Goal: Task Accomplishment & Management: Complete application form

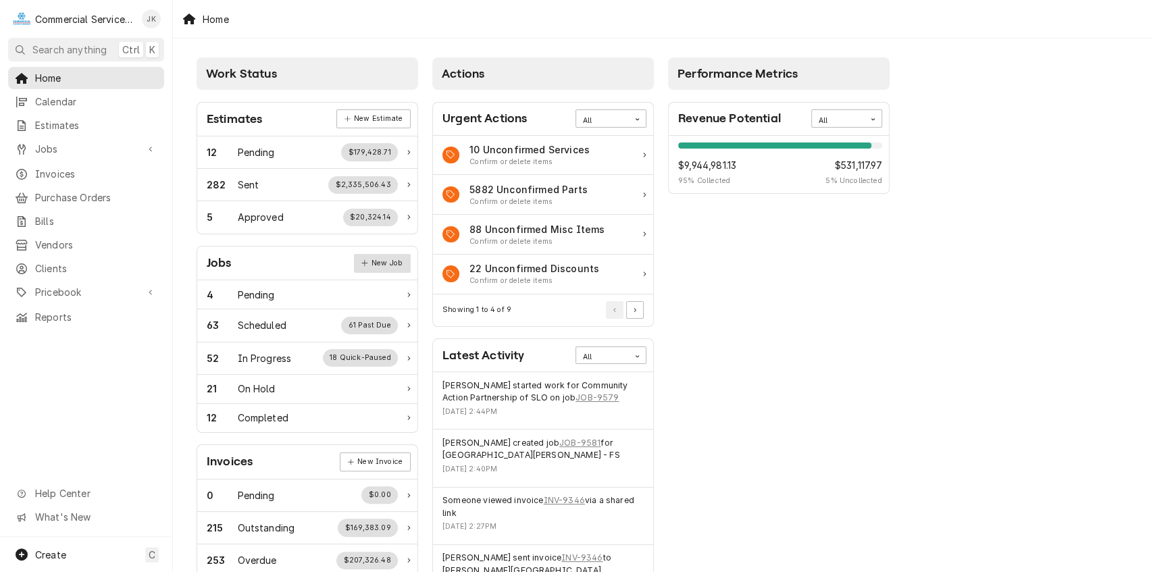
click at [398, 260] on link "New Job" at bounding box center [382, 263] width 57 height 19
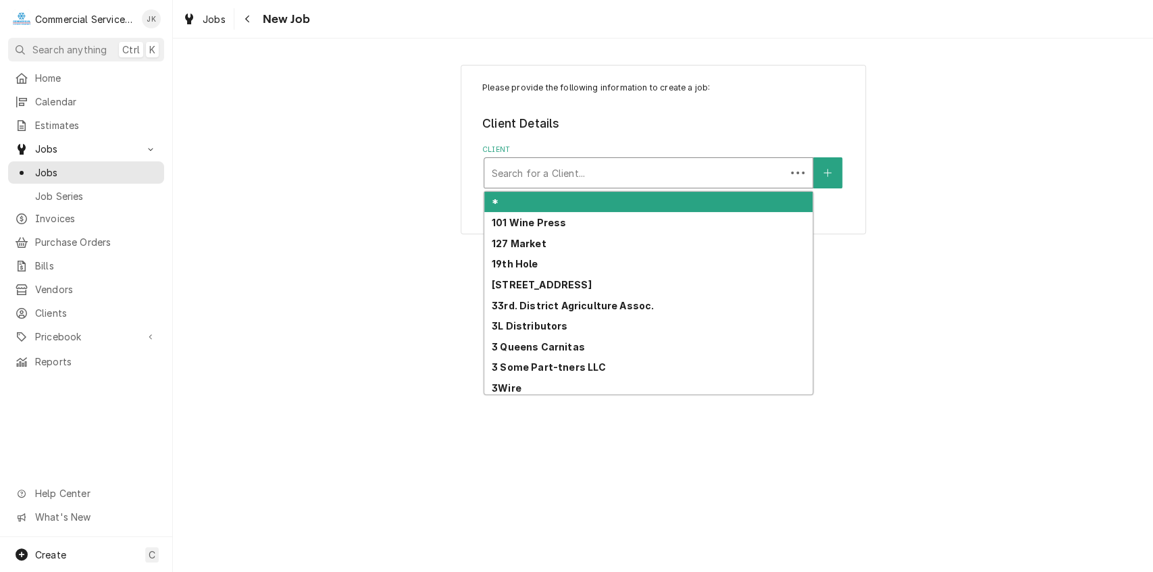
click at [520, 172] on div "Client" at bounding box center [635, 173] width 288 height 24
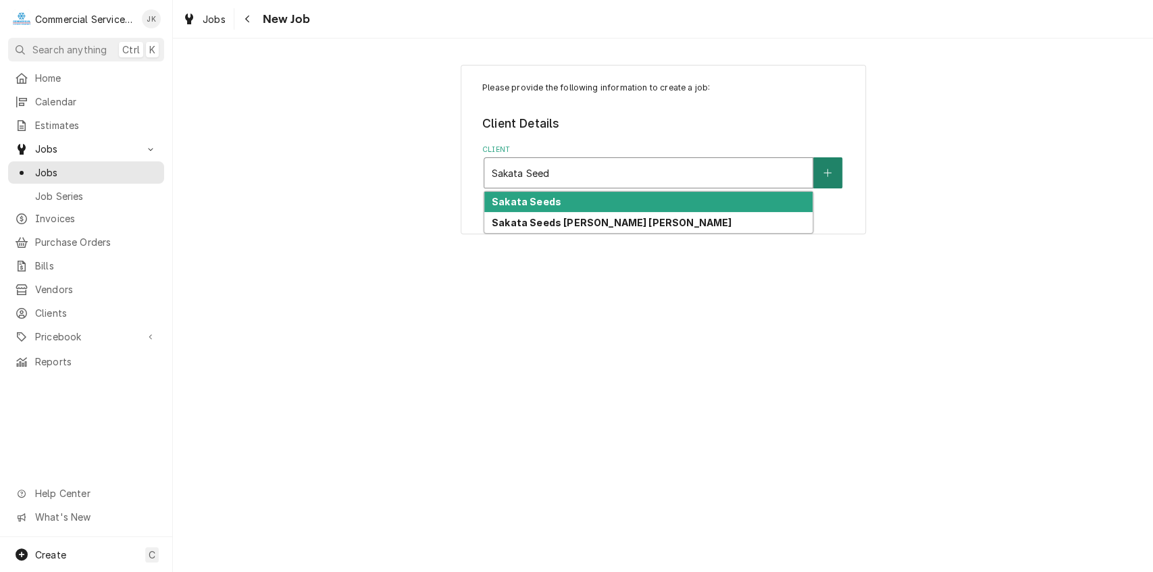
type input "Sakata Seed"
click at [828, 174] on icon "Create New Client" at bounding box center [827, 172] width 8 height 9
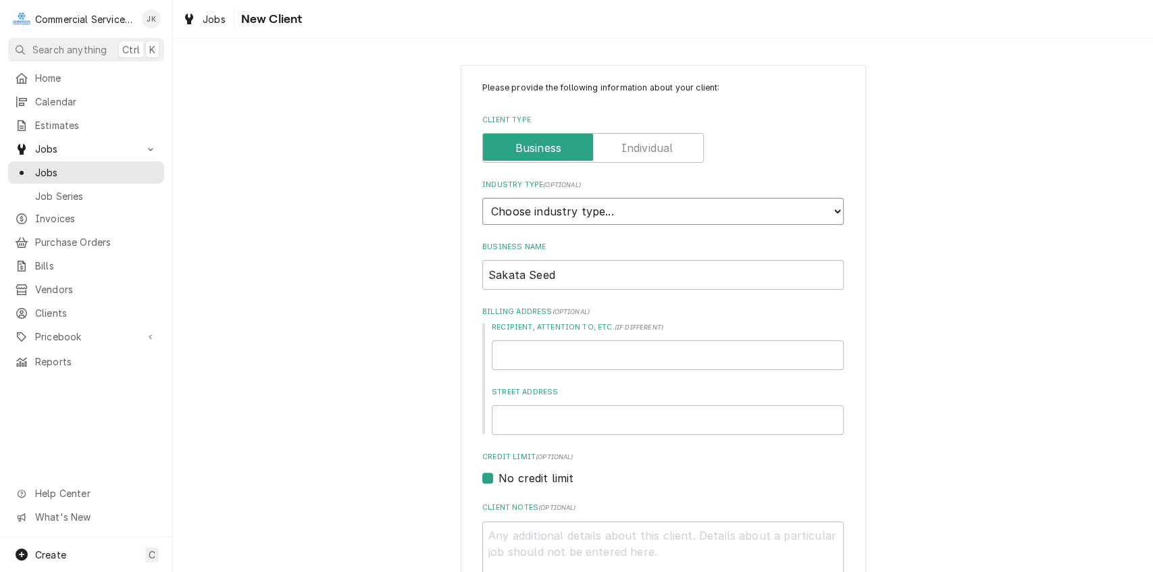
click at [831, 211] on select "Choose industry type... Residential Commercial Industrial Government" at bounding box center [662, 211] width 361 height 27
select select "2"
click at [482, 198] on select "Choose industry type... Residential Commercial Industrial Government" at bounding box center [662, 211] width 361 height 27
type textarea "x"
click at [98, 161] on link "Jobs" at bounding box center [86, 172] width 156 height 22
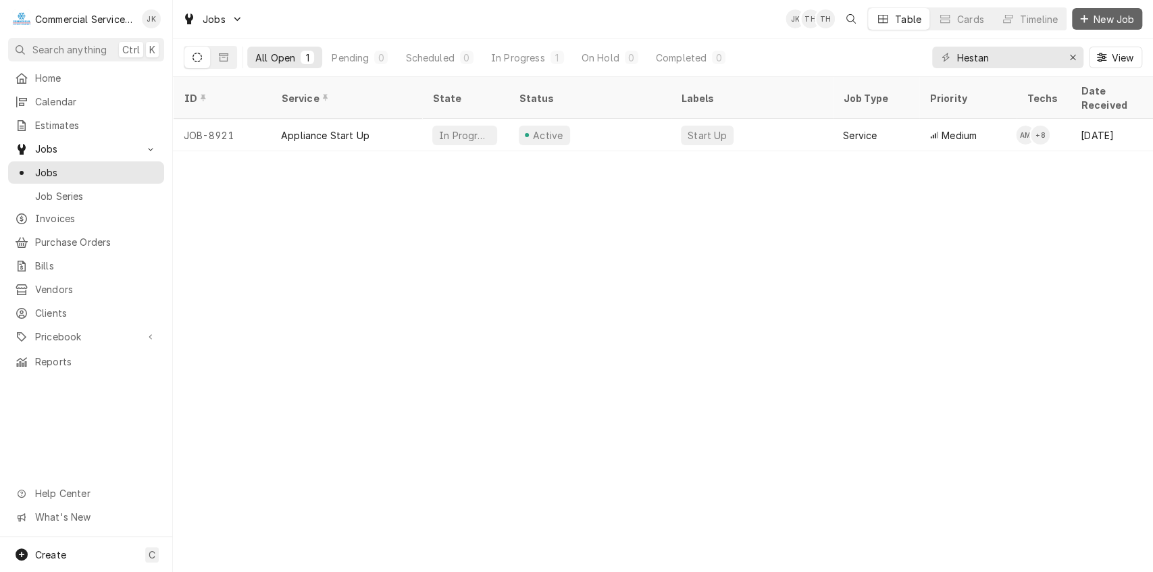
click at [1106, 15] on span "New Job" at bounding box center [1114, 19] width 46 height 14
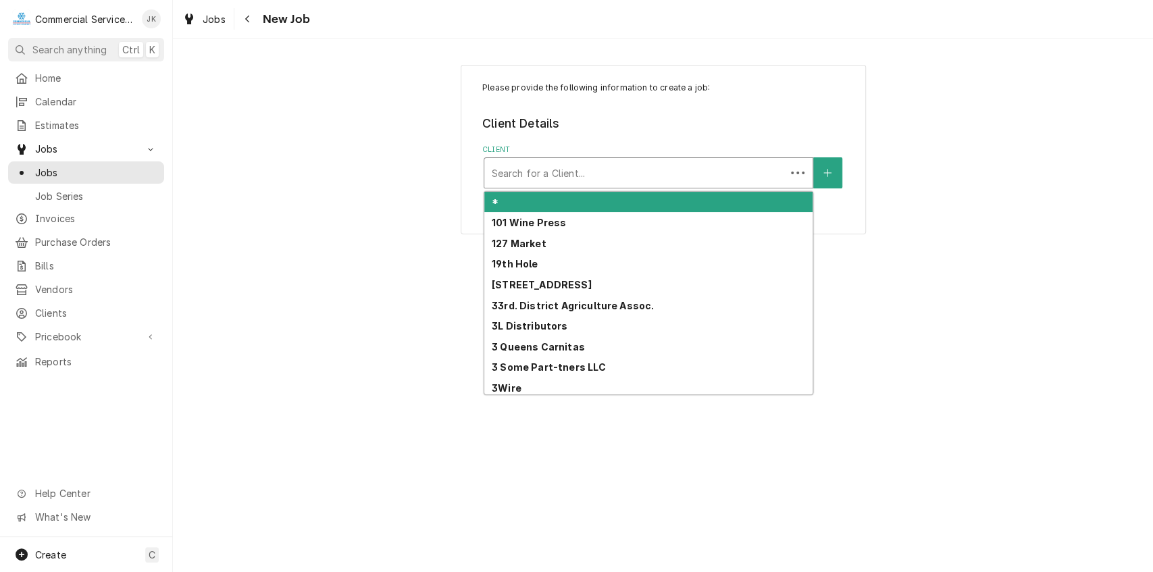
click at [557, 176] on div "Client" at bounding box center [635, 173] width 288 height 24
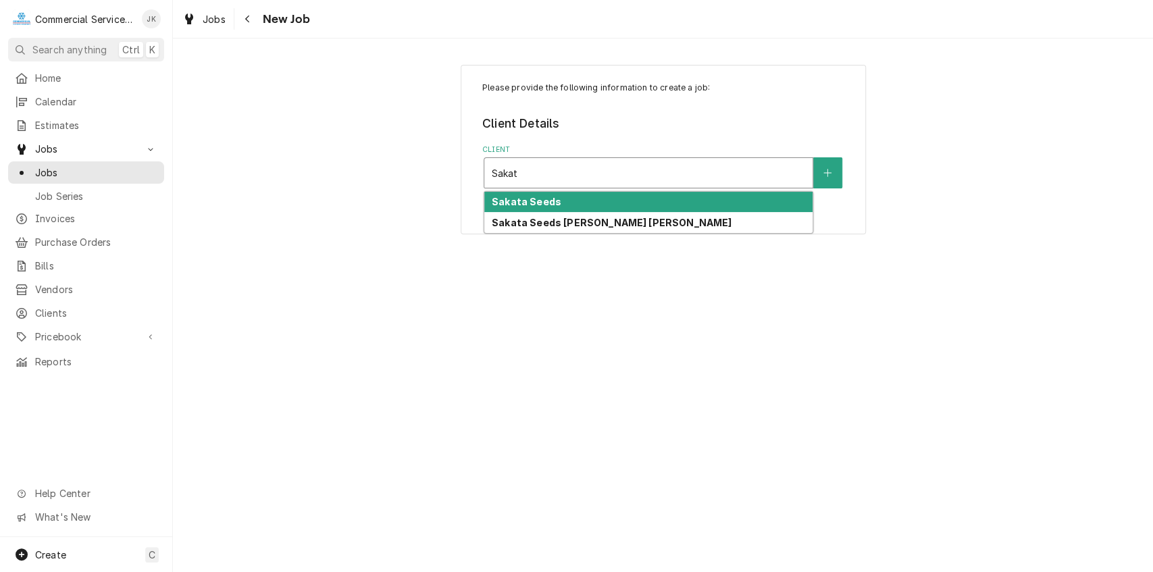
type input "Sakata"
click at [538, 199] on strong "Sakata Seeds" at bounding box center [527, 201] width 70 height 11
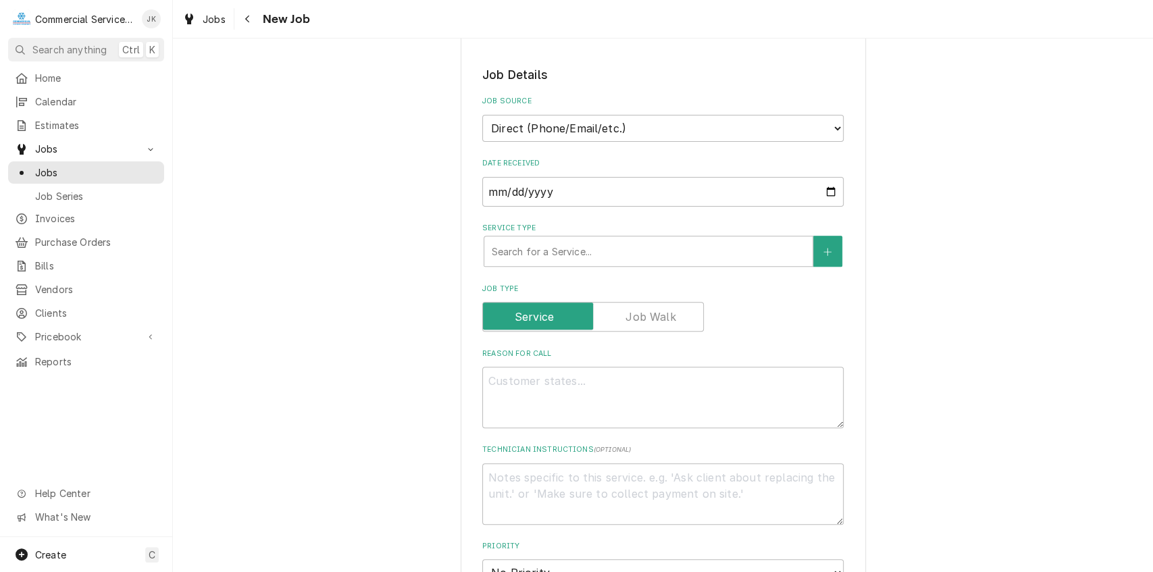
scroll to position [298, 0]
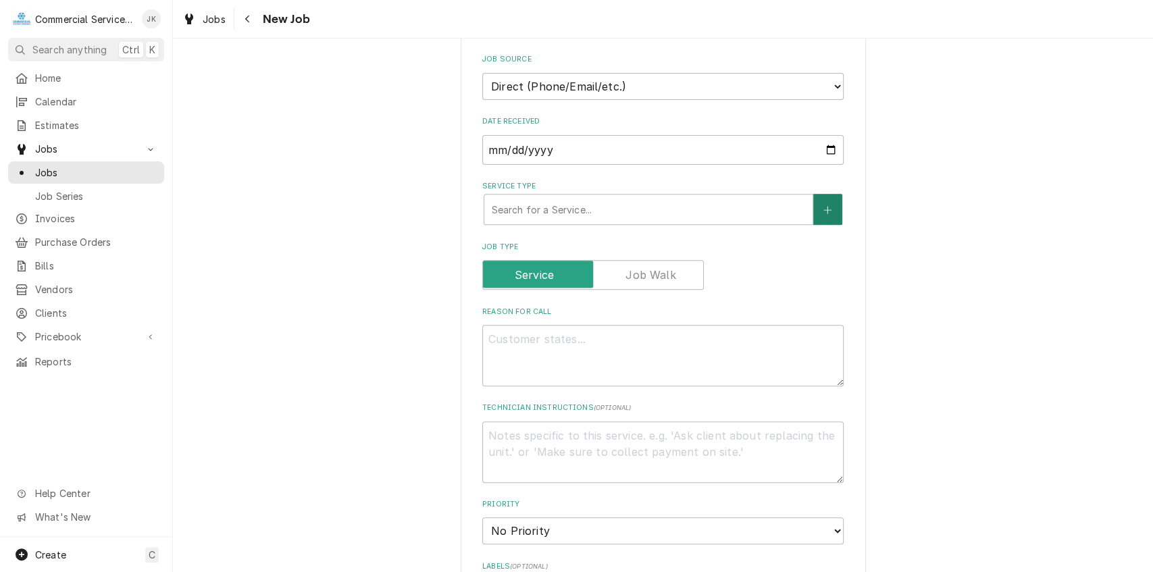
click at [823, 206] on icon "Create New Service" at bounding box center [827, 209] width 8 height 9
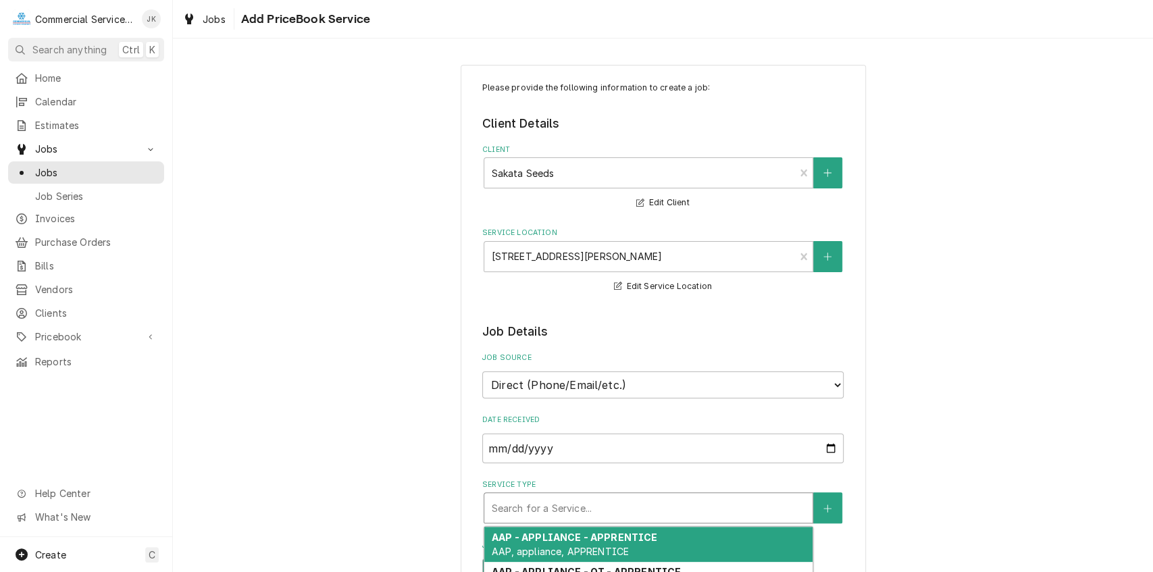
click at [546, 509] on div "Service Type" at bounding box center [648, 508] width 315 height 24
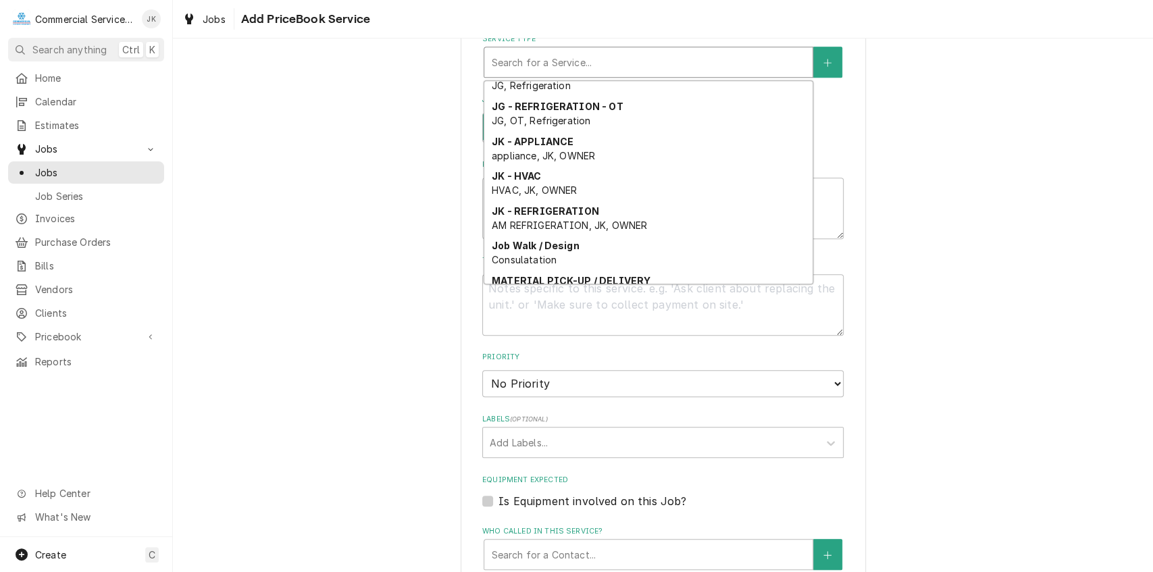
scroll to position [1923, 0]
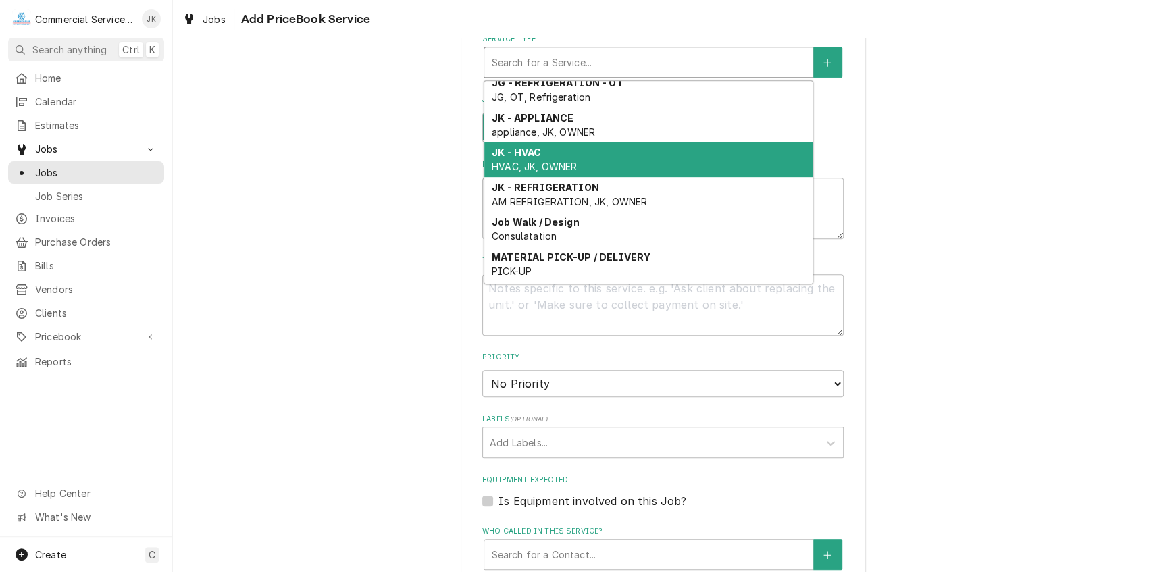
click at [498, 159] on div "JK - HVAC HVAC, JK, OWNER" at bounding box center [648, 159] width 328 height 35
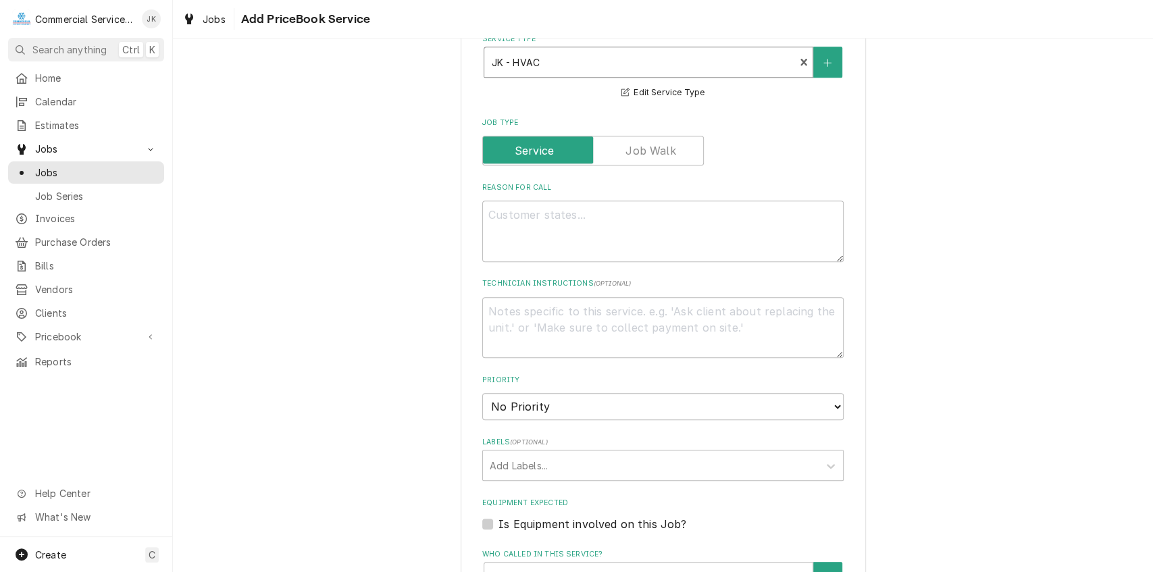
type textarea "x"
click at [496, 207] on textarea "Reason For Call" at bounding box center [662, 231] width 361 height 61
type textarea "G"
type textarea "x"
type textarea "Gr"
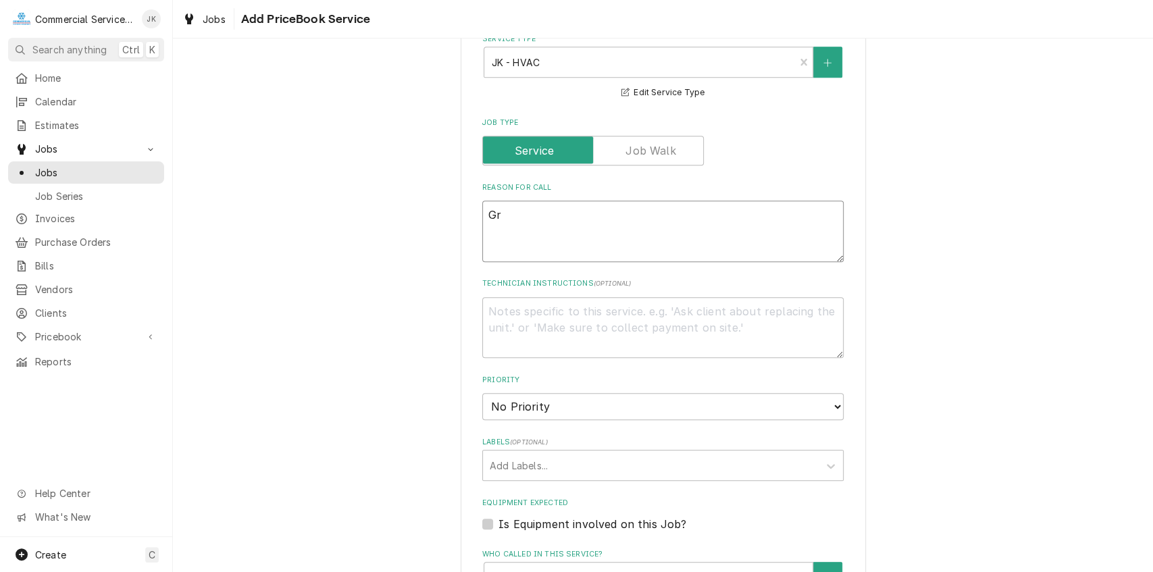
type textarea "x"
type textarea "Gre"
type textarea "x"
type textarea "Gree"
type textarea "x"
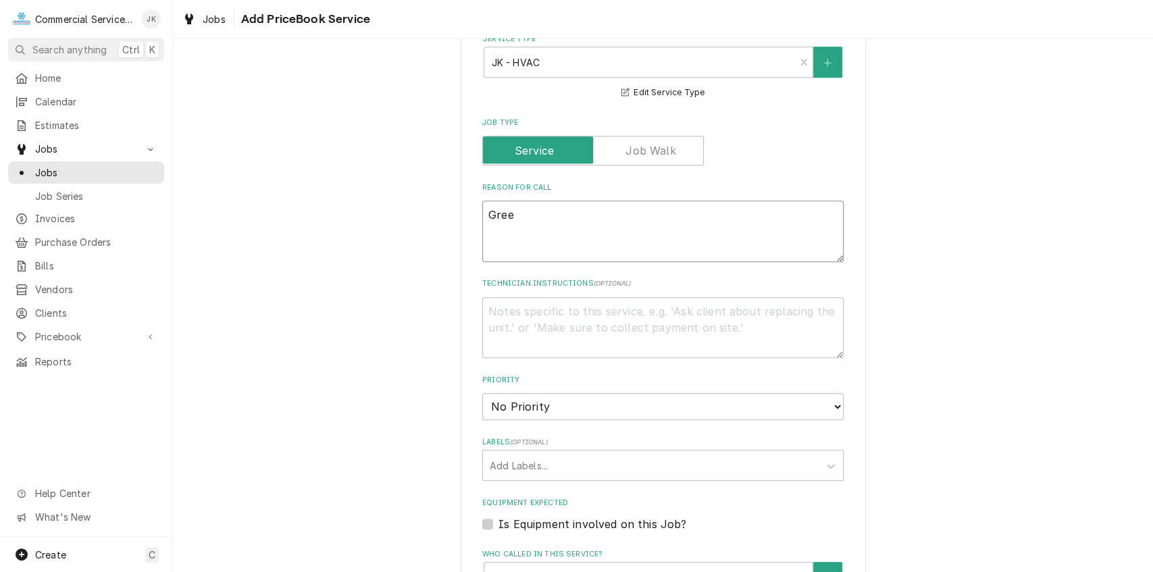
type textarea "Green"
type textarea "x"
type textarea "Greenh"
type textarea "x"
type textarea "Greenho"
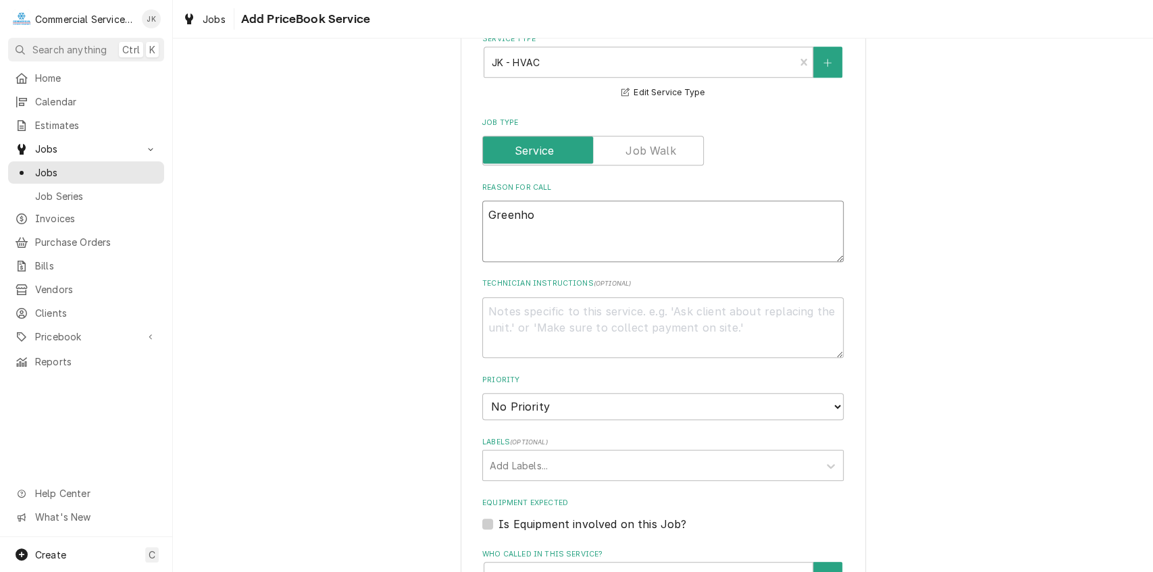
type textarea "x"
type textarea "Greenhou"
type textarea "x"
type textarea "Greenhous"
type textarea "x"
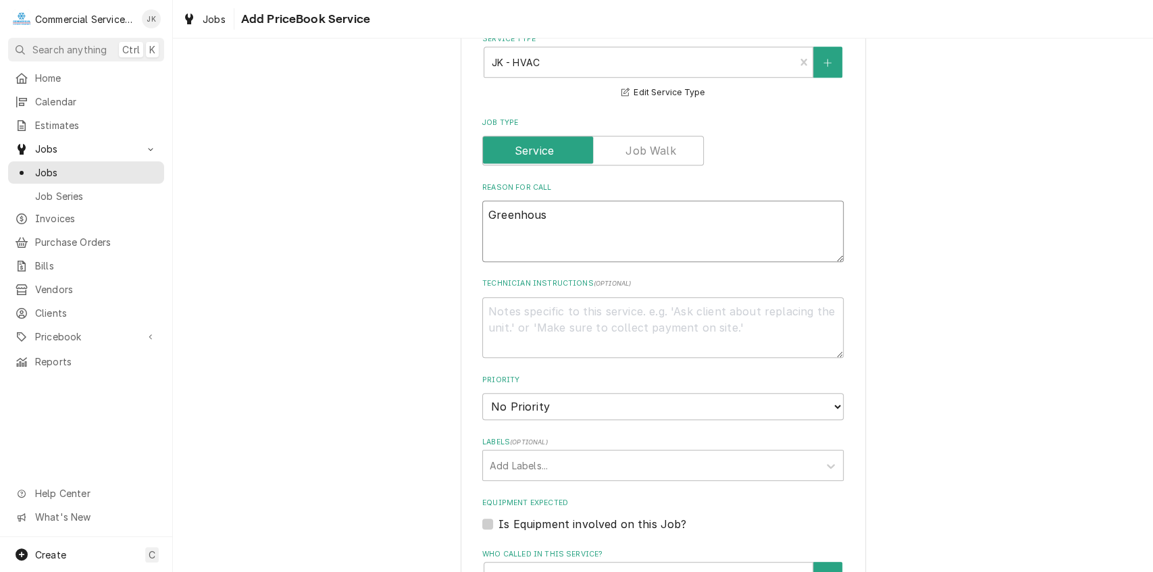
type textarea "Greenhouse"
type textarea "x"
type textarea "Greenhouse"
type textarea "x"
type textarea "Greenhouse c"
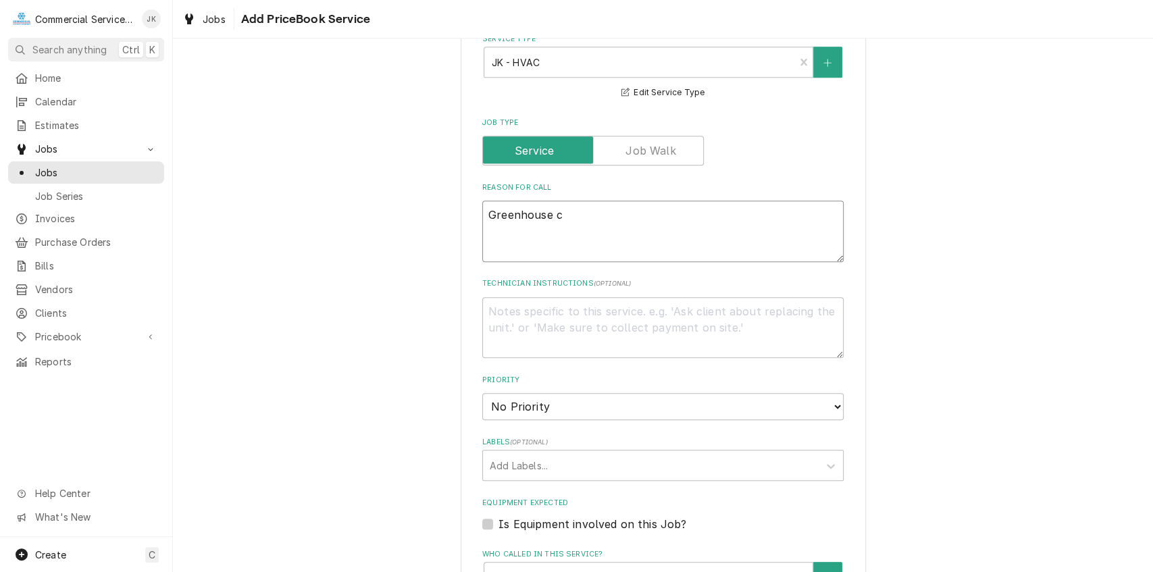
type textarea "x"
type textarea "Greenhouse"
type textarea "x"
type textarea "Greenhouse E"
type textarea "x"
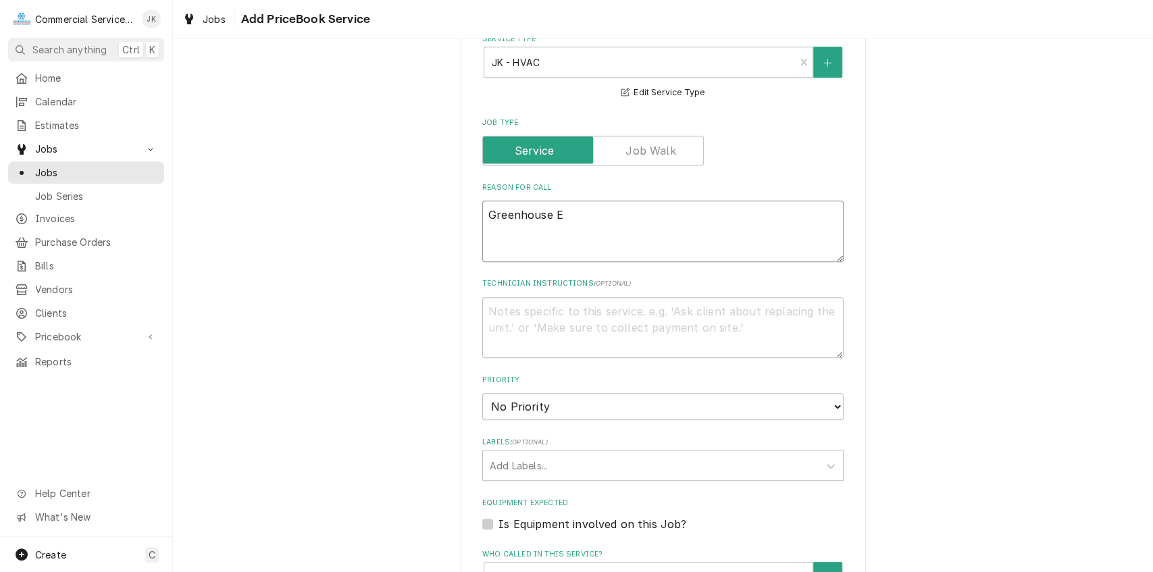
type textarea "Greenhouse Ev"
type textarea "x"
type textarea "Greenhouse Eva"
type textarea "x"
type textarea "Greenhouse Evap"
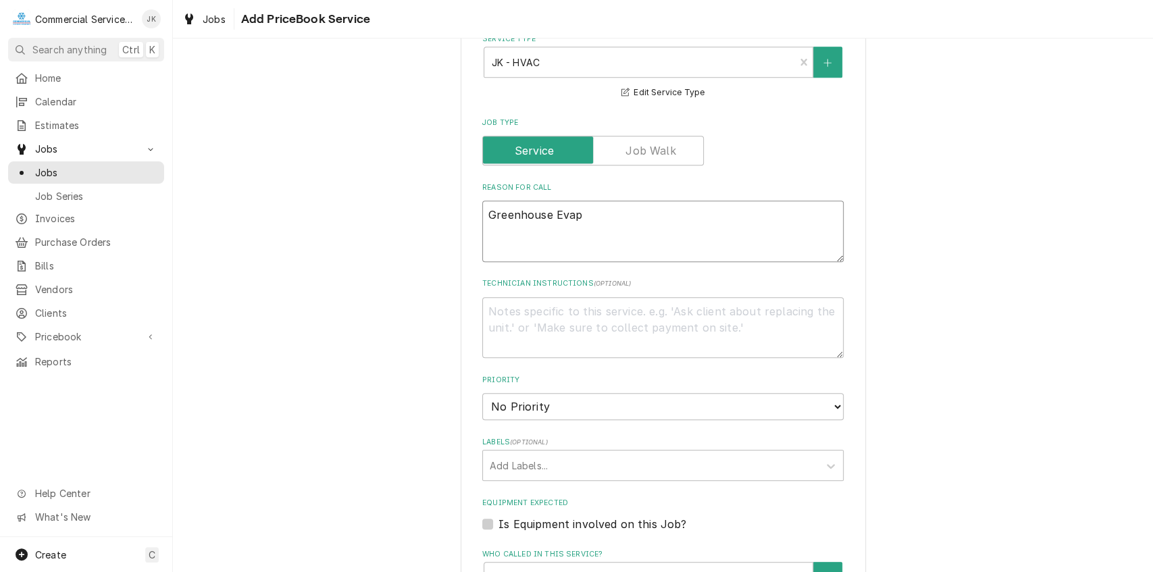
type textarea "x"
type textarea "Greenhouse Evap"
type textarea "x"
type textarea "Greenhouse Evap c"
type textarea "x"
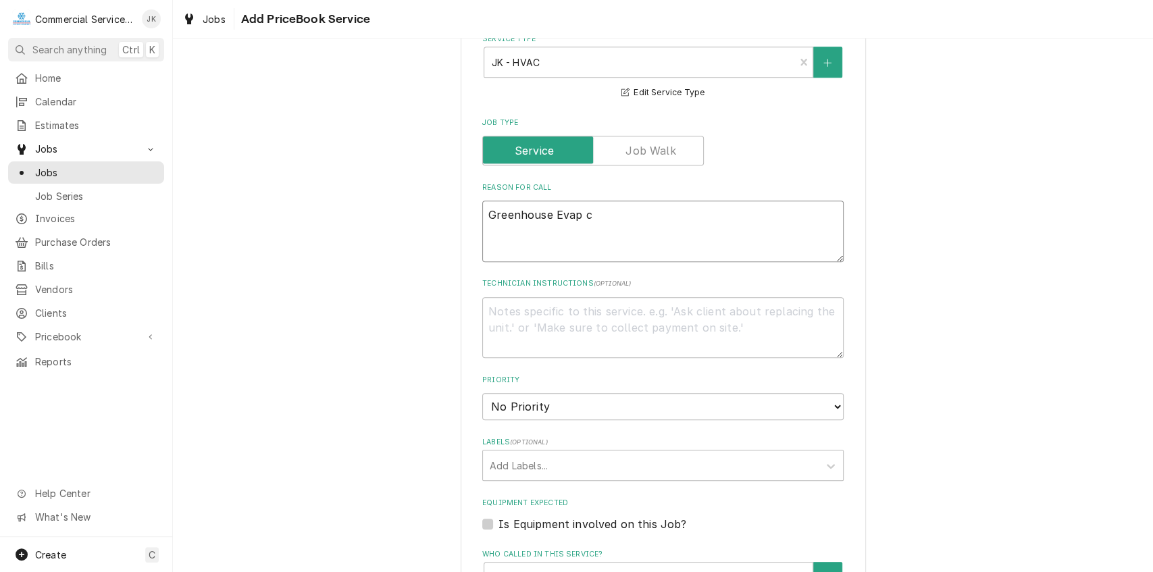
type textarea "Greenhouse Evap co"
type textarea "x"
type textarea "Greenhouse Evap coo"
type textarea "x"
type textarea "Greenhouse Evap cool"
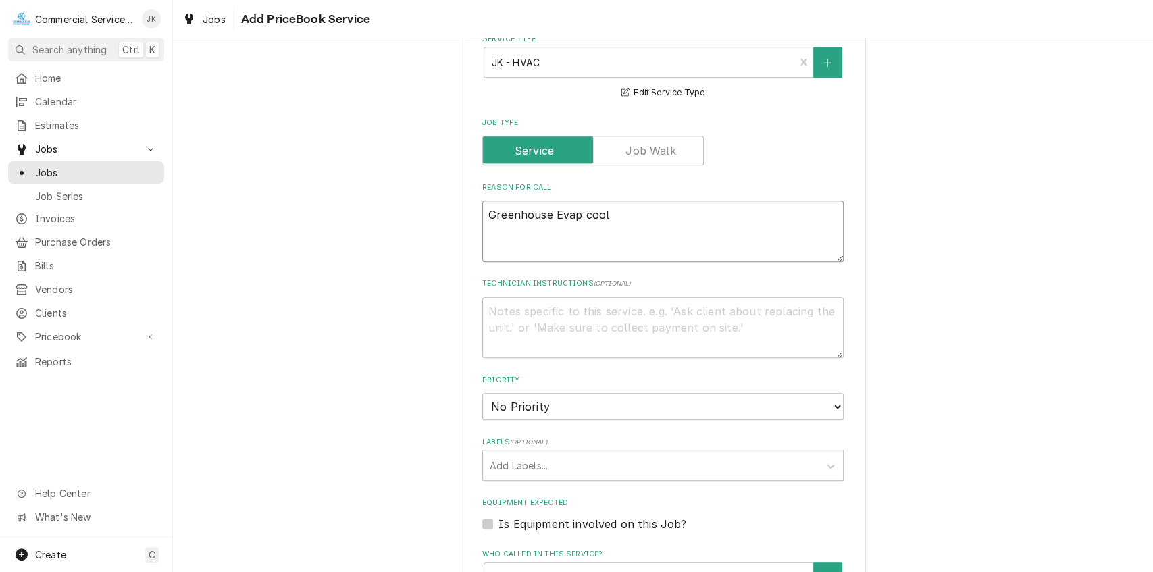
type textarea "x"
type textarea "Greenhouse Evap coole"
type textarea "x"
type textarea "Greenhouse Evap cooler"
type textarea "x"
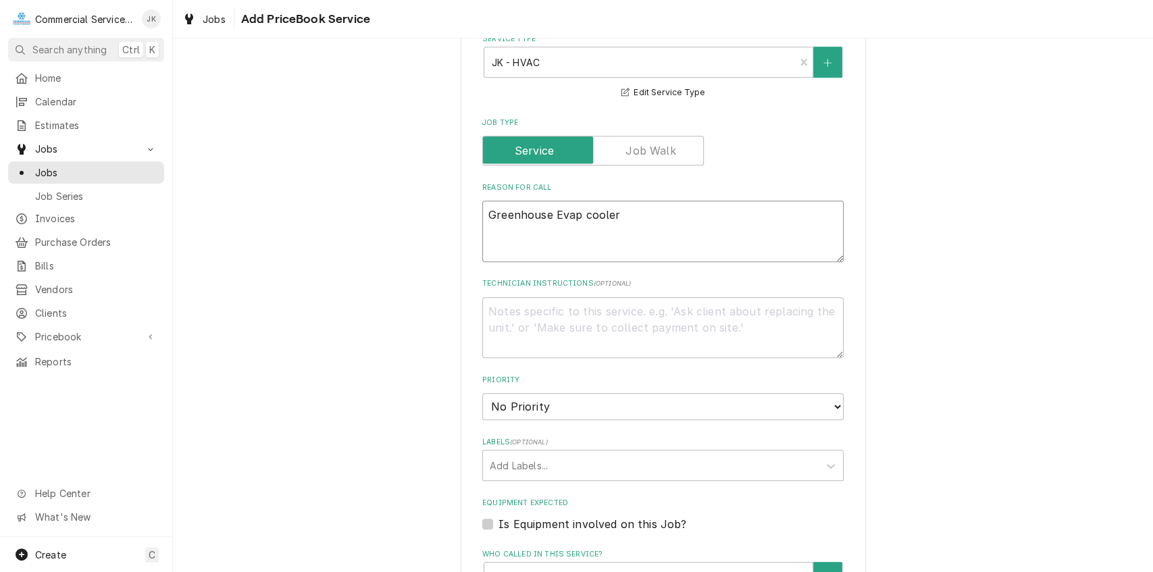
type textarea "Greenhouse Evap cooler"
type textarea "x"
type textarea "Greenhouse Evap cooler n"
type textarea "x"
type textarea "Greenhouse Evap cooler no"
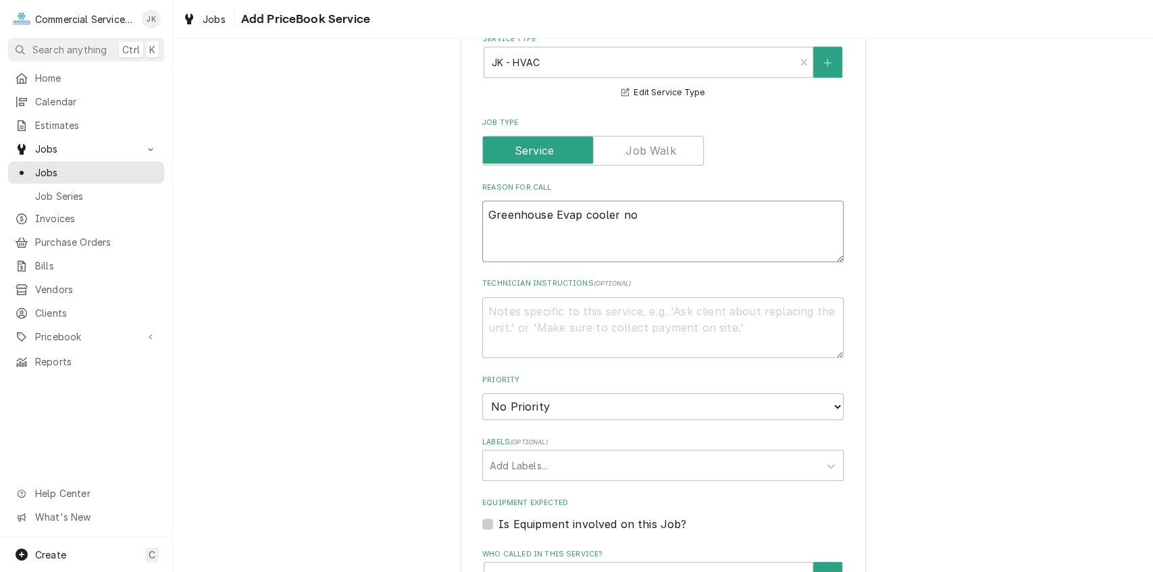
type textarea "x"
type textarea "Greenhouse Evap cooler not"
type textarea "x"
type textarea "Greenhouse Evap cooler not"
type textarea "x"
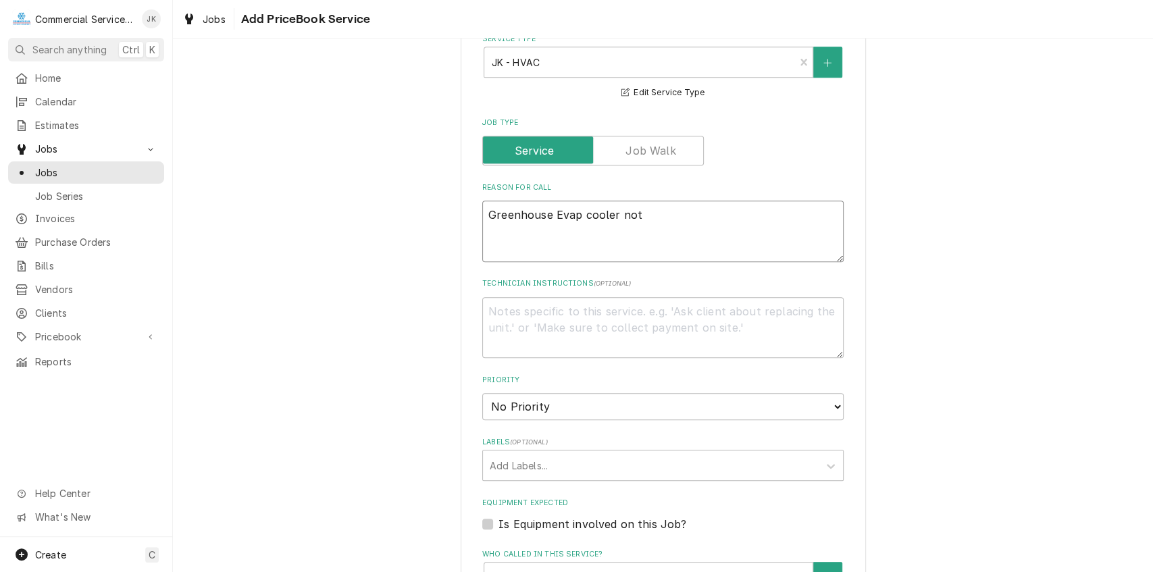
type textarea "Greenhouse Evap cooler not w"
type textarea "x"
type textarea "Greenhouse Evap cooler not wo"
type textarea "x"
type textarea "Greenhouse Evap cooler not wor"
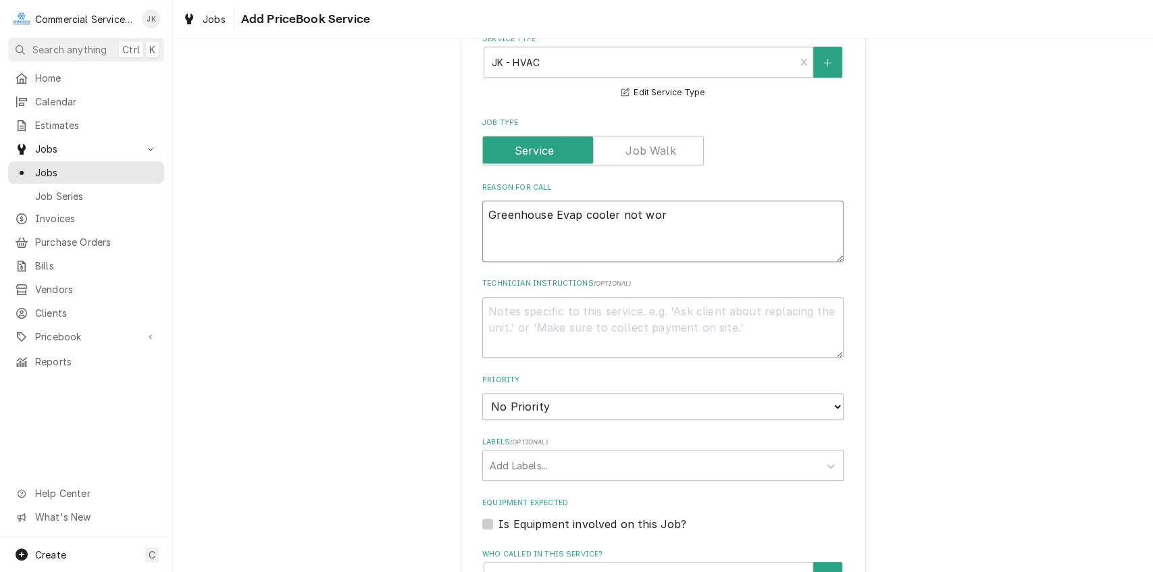
type textarea "x"
type textarea "Greenhouse Evap cooler not work"
type textarea "x"
type textarea "Greenhouse Evap cooler not worki"
type textarea "x"
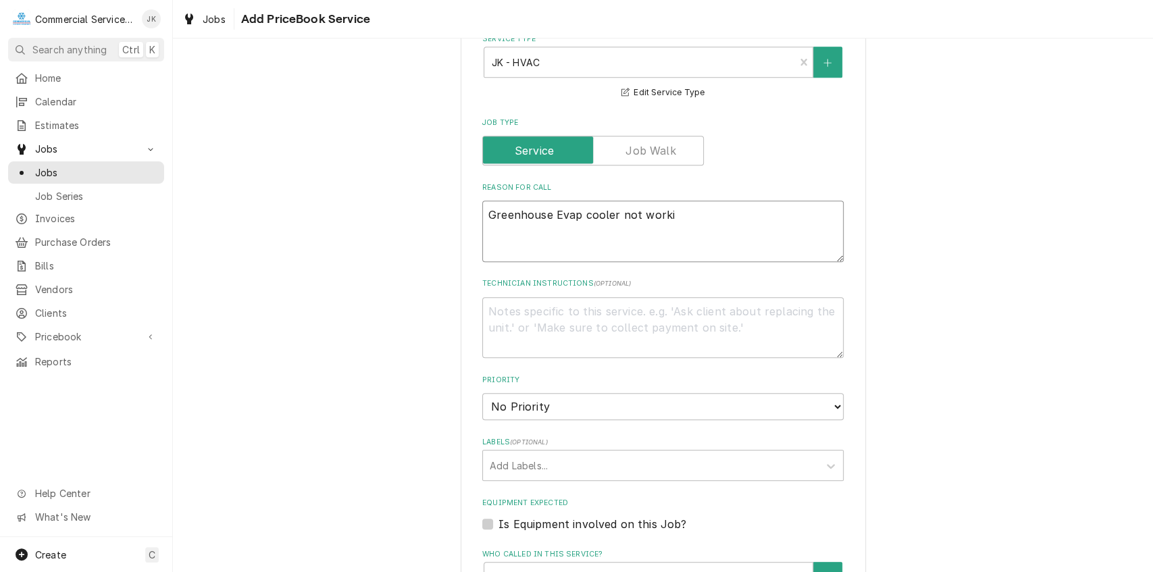
type textarea "Greenhouse Evap cooler not workin"
type textarea "x"
type textarea "Greenhouse Evap cooler not working"
type textarea "x"
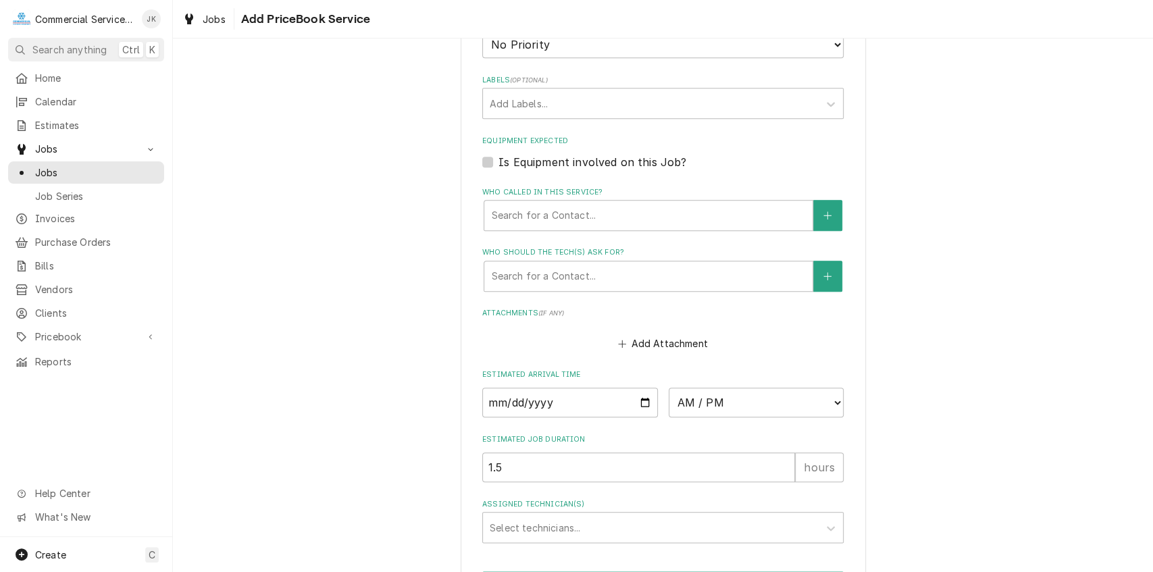
scroll to position [817, 0]
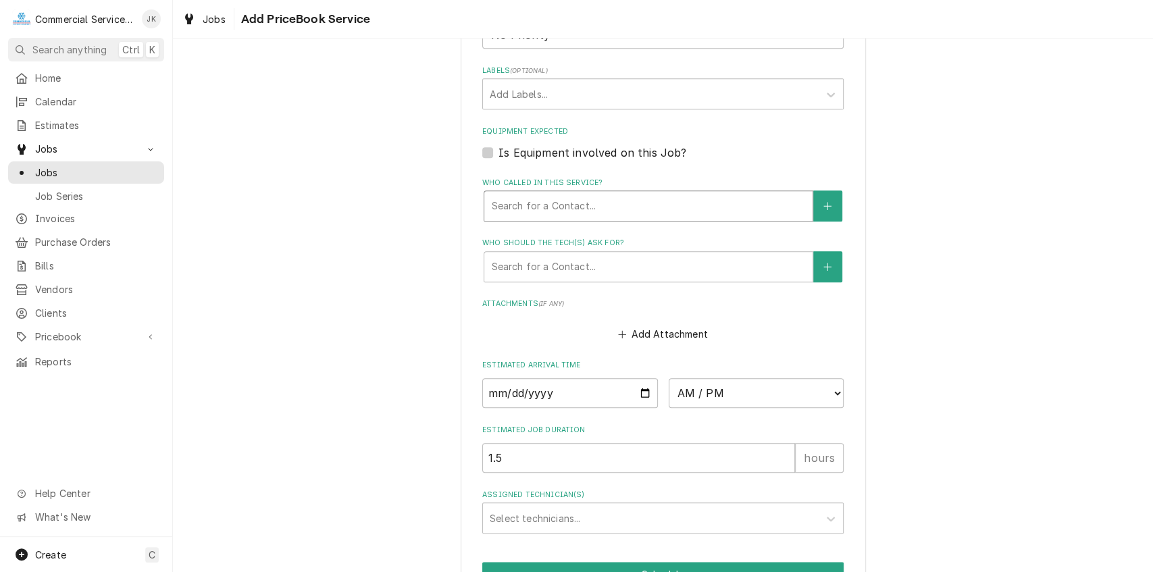
type textarea "Greenhouse Evap cooler not working"
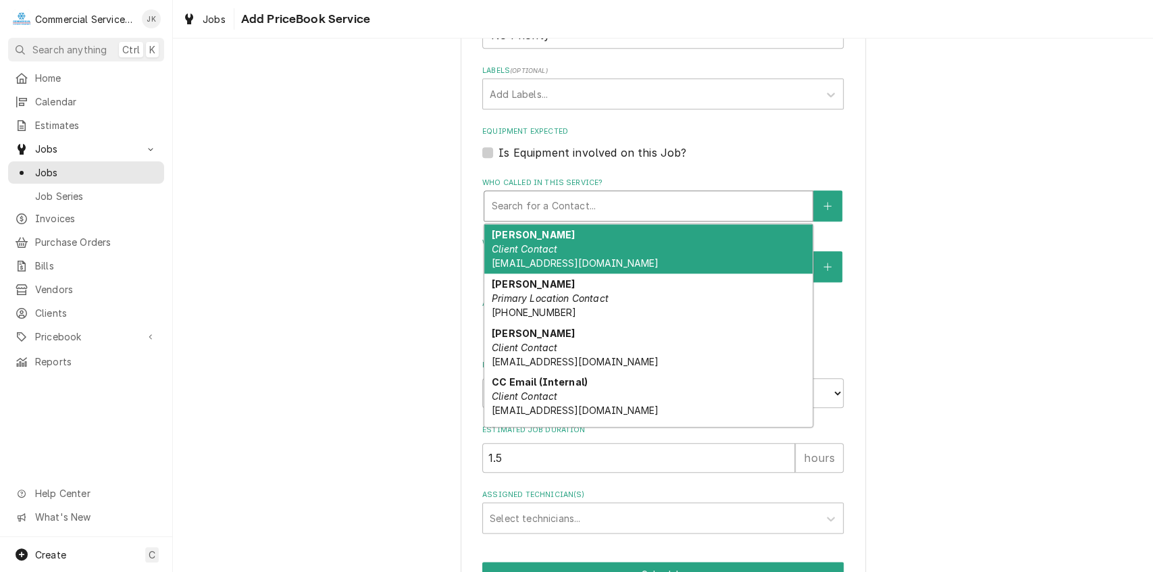
click at [517, 209] on div "Who called in this service?" at bounding box center [648, 206] width 315 height 24
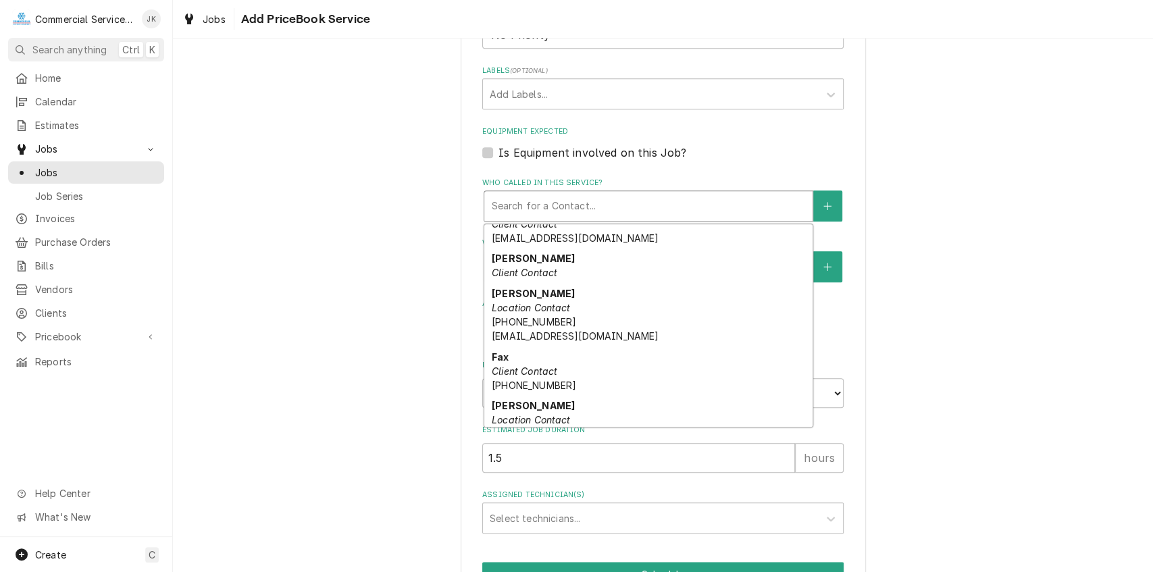
scroll to position [211, 0]
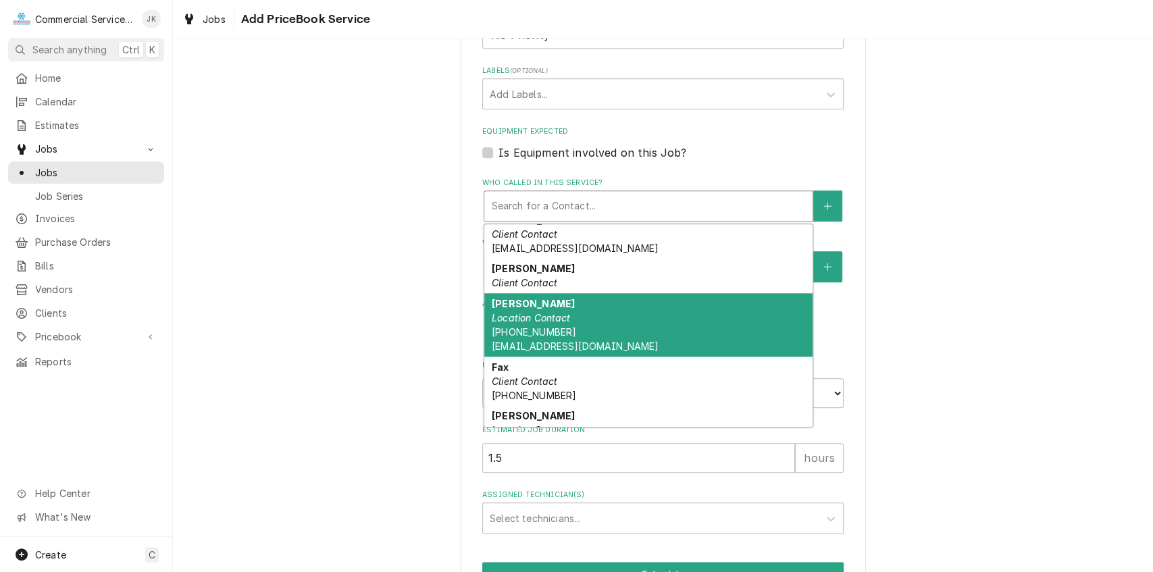
click at [502, 320] on em "Location Contact" at bounding box center [531, 317] width 79 height 11
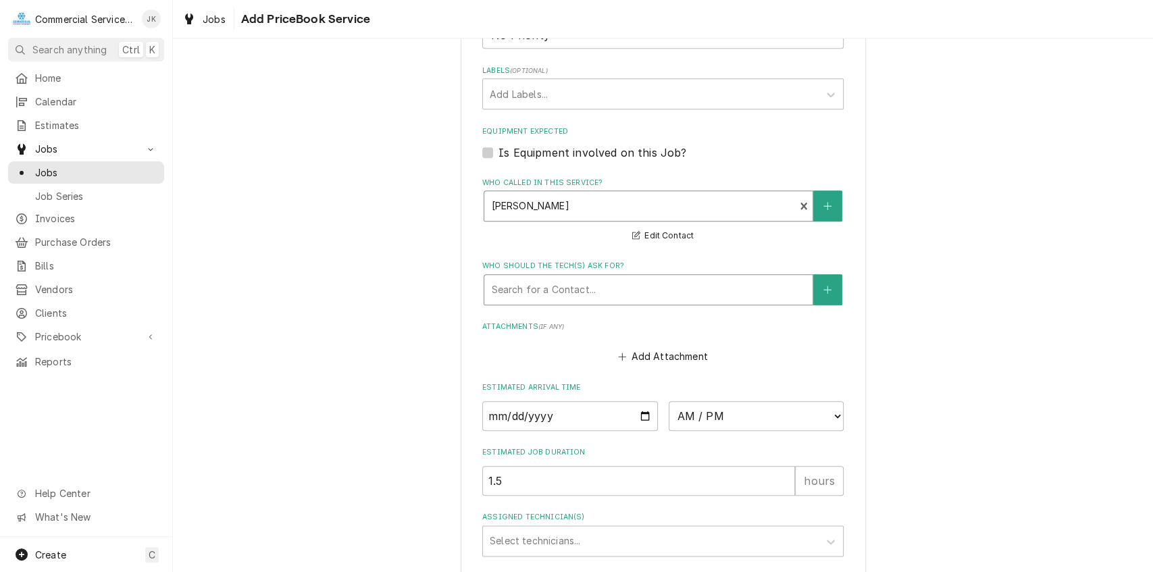
click at [500, 280] on div "Who should the tech(s) ask for?" at bounding box center [648, 290] width 315 height 24
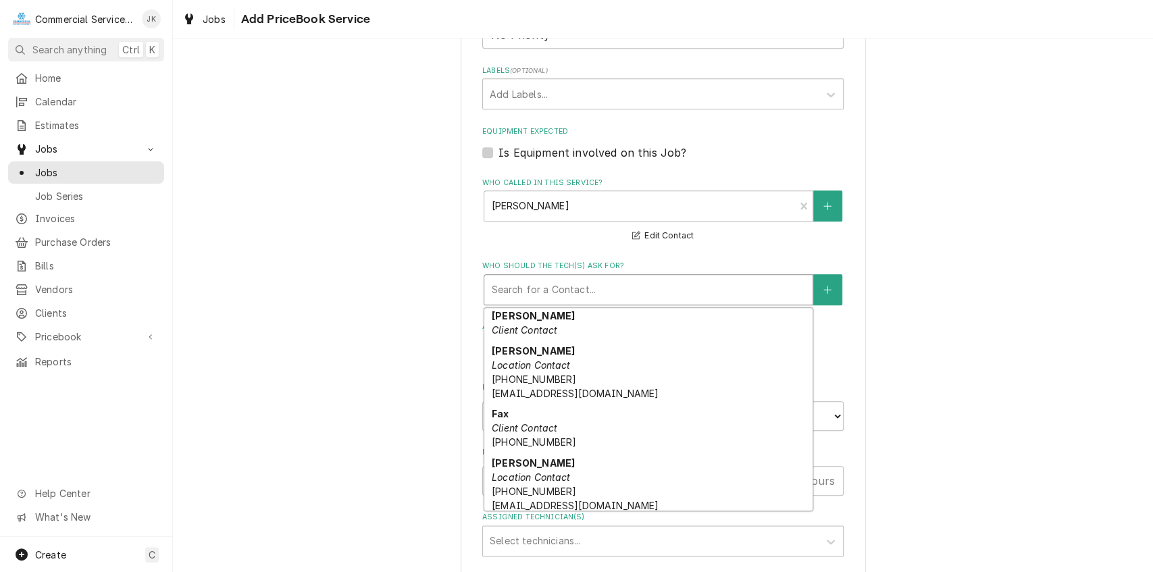
scroll to position [240, 0]
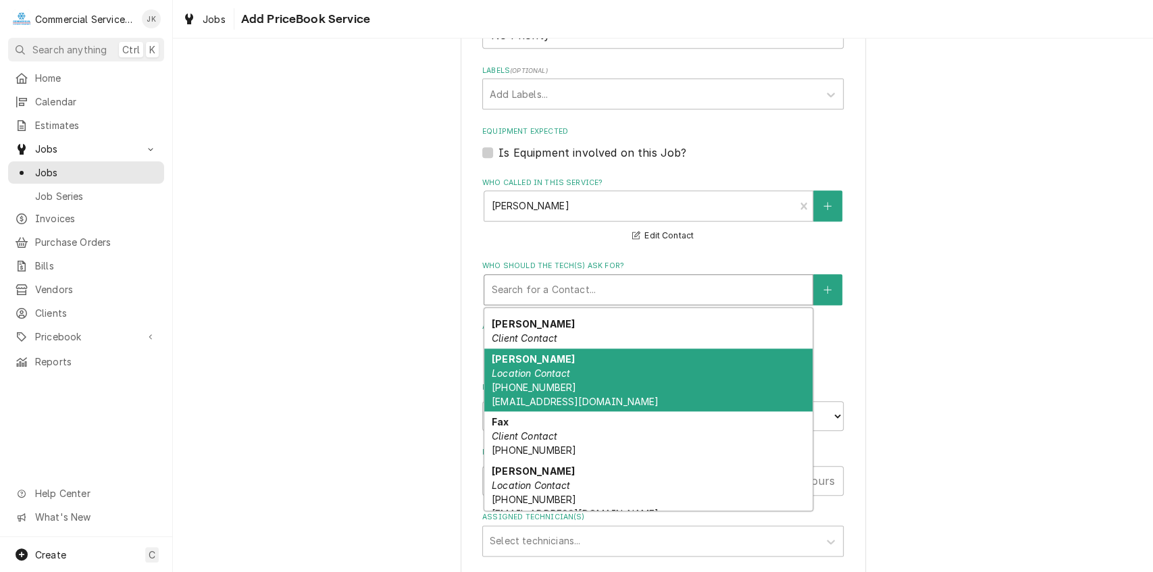
click at [484, 374] on div "Ely Garcia Location Contact (530) 723-9679 EOGarcia@sakata.com" at bounding box center [648, 379] width 328 height 63
type textarea "x"
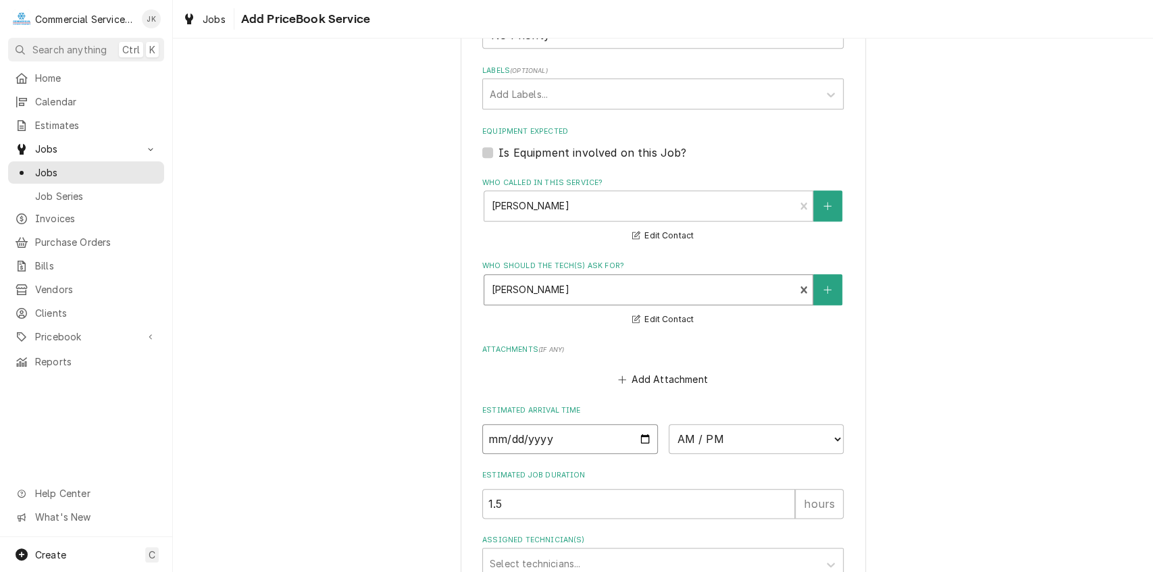
click at [640, 440] on input "Date" at bounding box center [570, 439] width 176 height 30
type input "2025-09-16"
type textarea "x"
click at [835, 440] on select "AM / PM 6:00 AM 6:15 AM 6:30 AM 6:45 AM 7:00 AM 7:15 AM 7:30 AM 7:45 AM 8:00 AM…" at bounding box center [757, 439] width 176 height 30
select select "15:30:00"
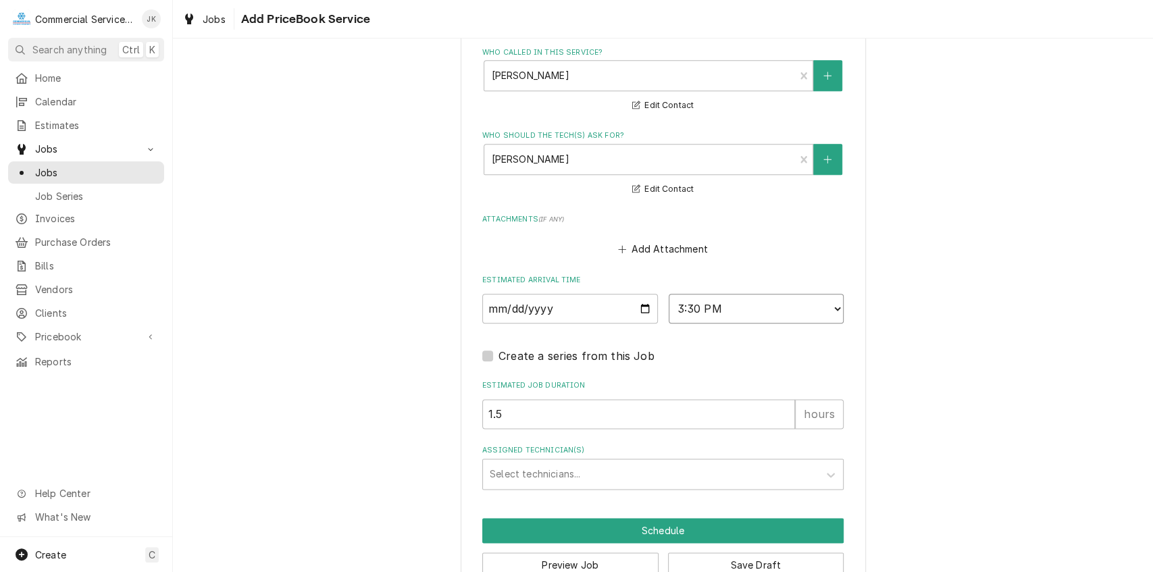
scroll to position [983, 0]
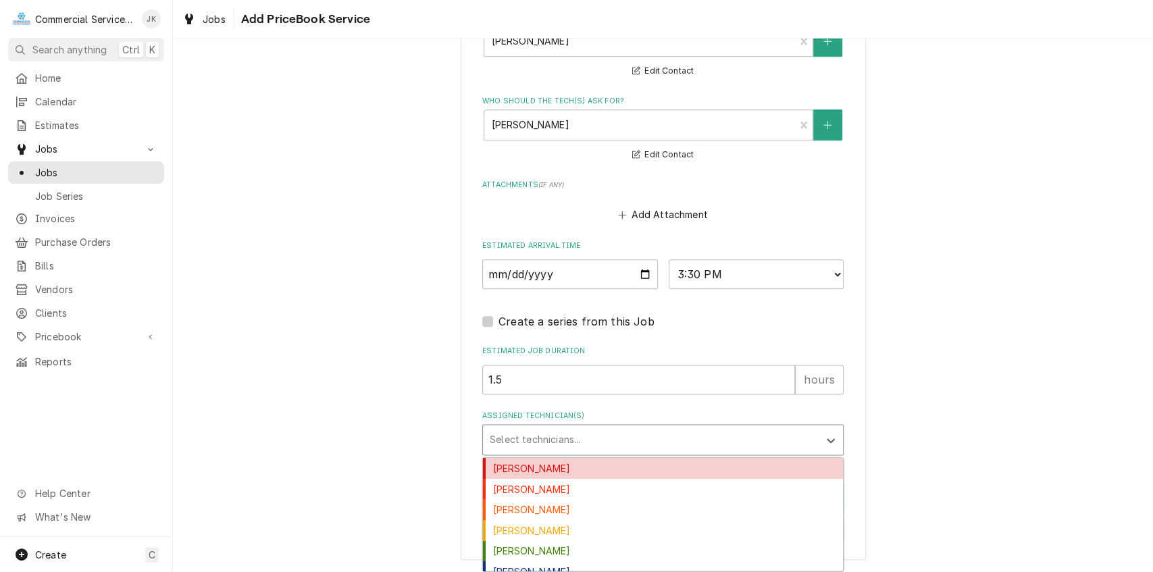
click at [525, 438] on div "Assigned Technician(s)" at bounding box center [651, 439] width 322 height 24
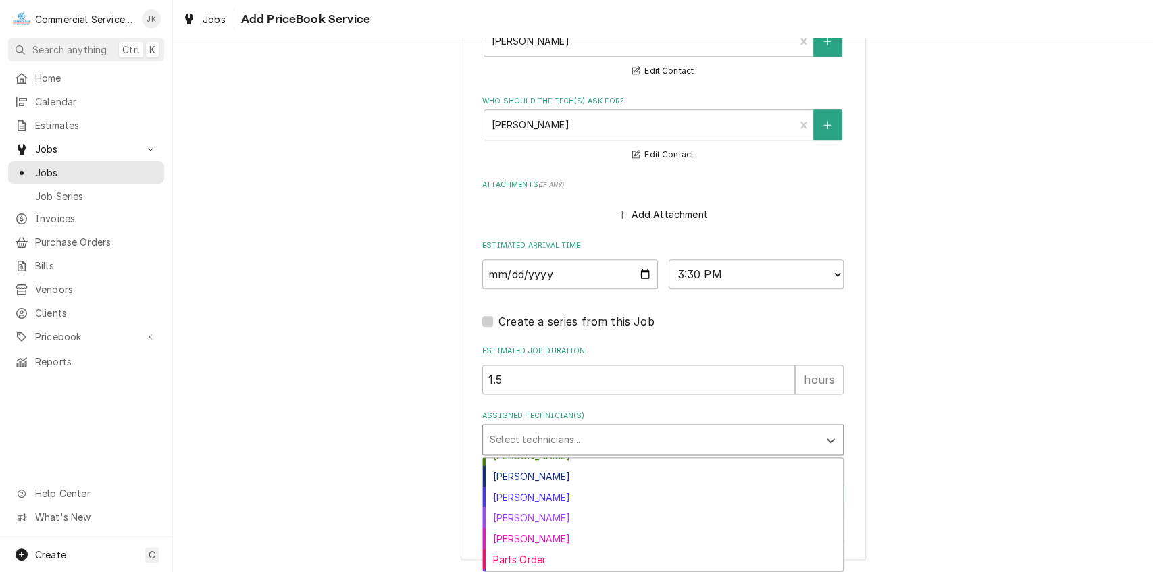
scroll to position [100, 0]
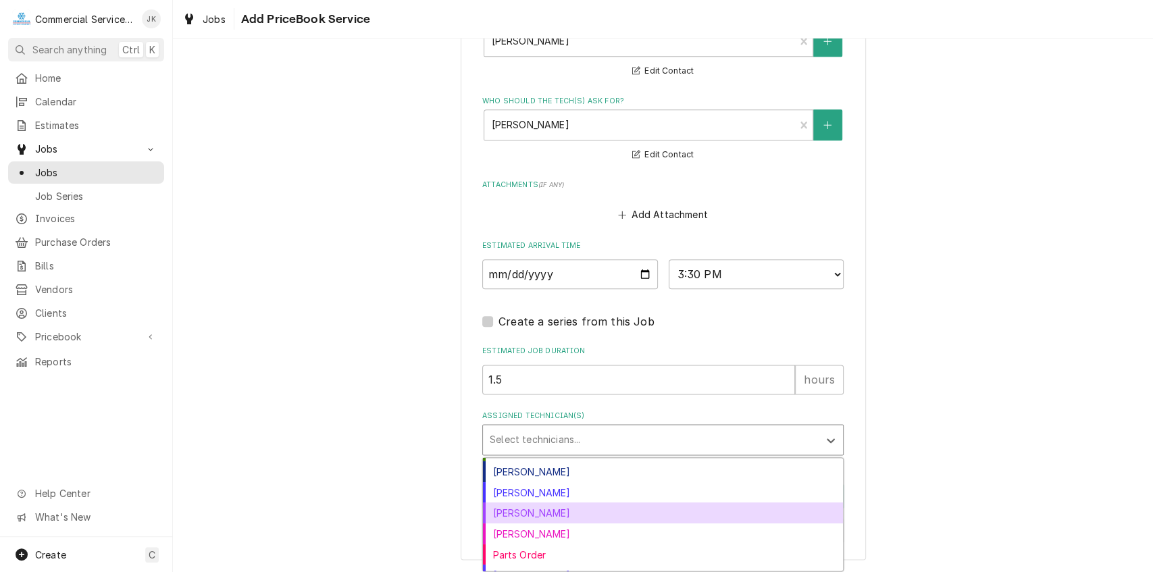
click at [529, 515] on div "[PERSON_NAME]" at bounding box center [663, 512] width 360 height 21
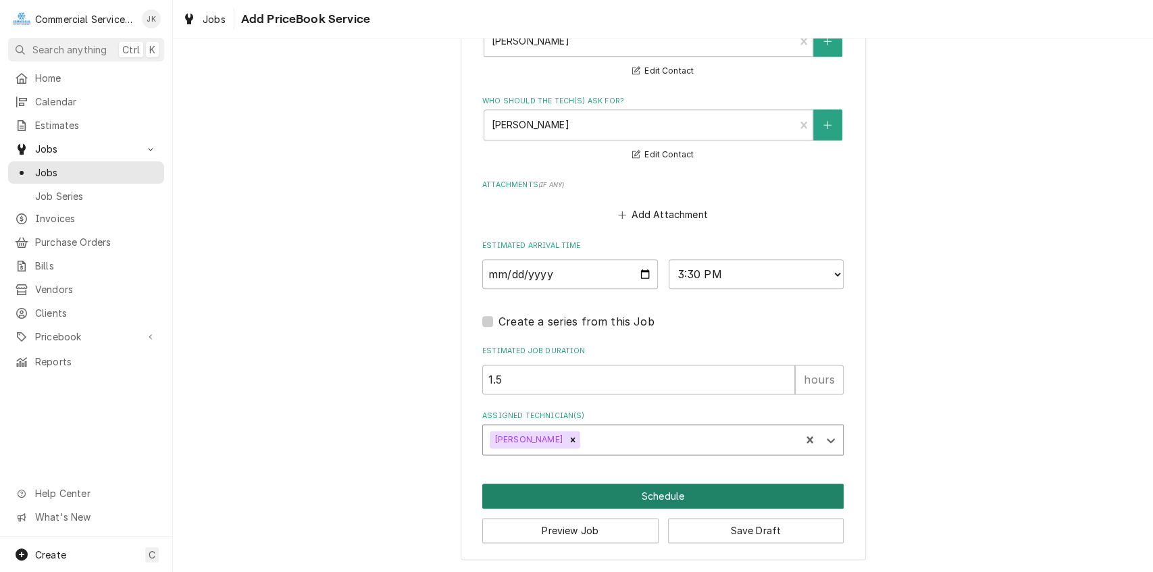
click at [648, 494] on button "Schedule" at bounding box center [662, 496] width 361 height 25
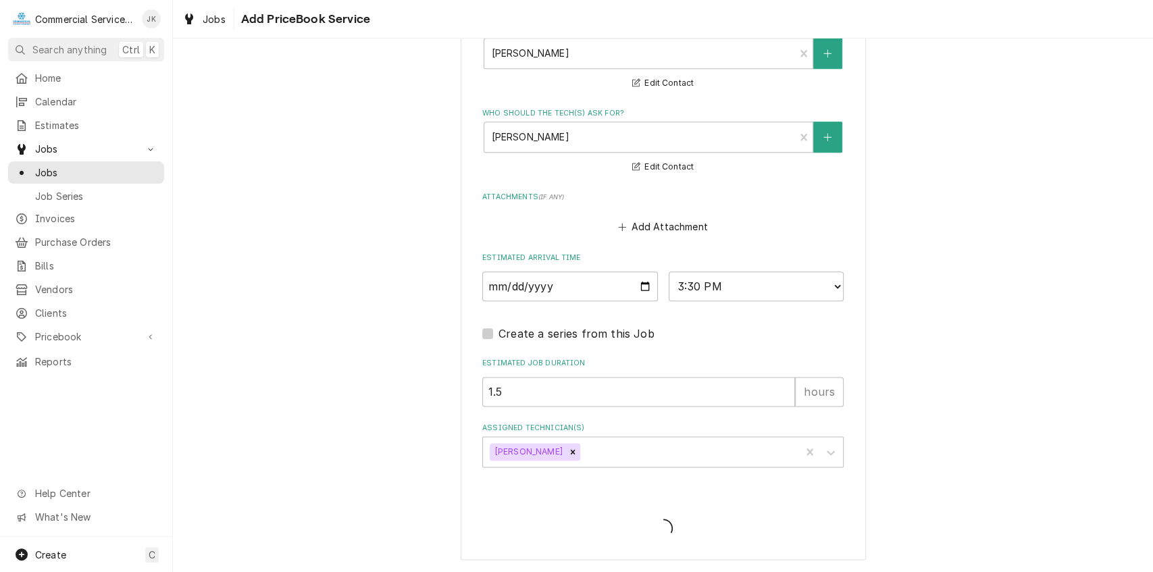
type textarea "x"
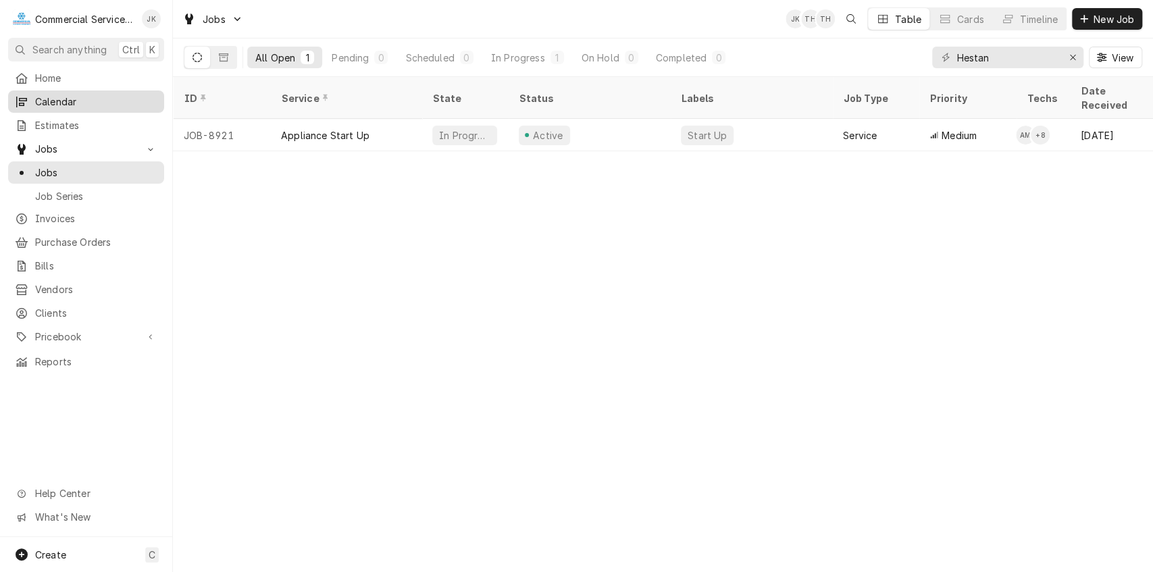
click at [112, 95] on span "Calendar" at bounding box center [96, 102] width 122 height 14
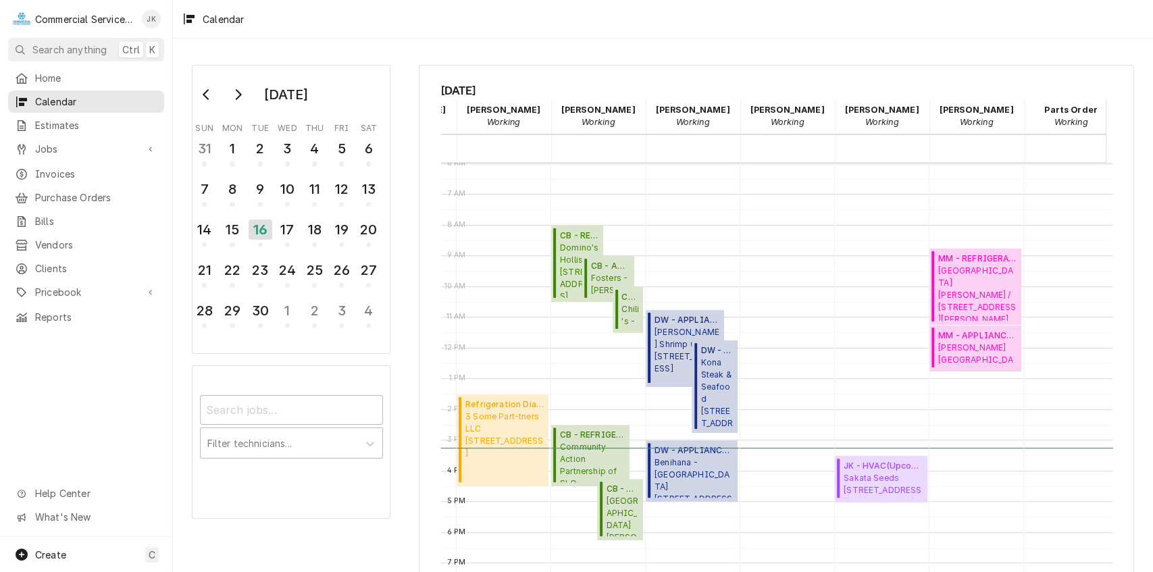
scroll to position [0, 319]
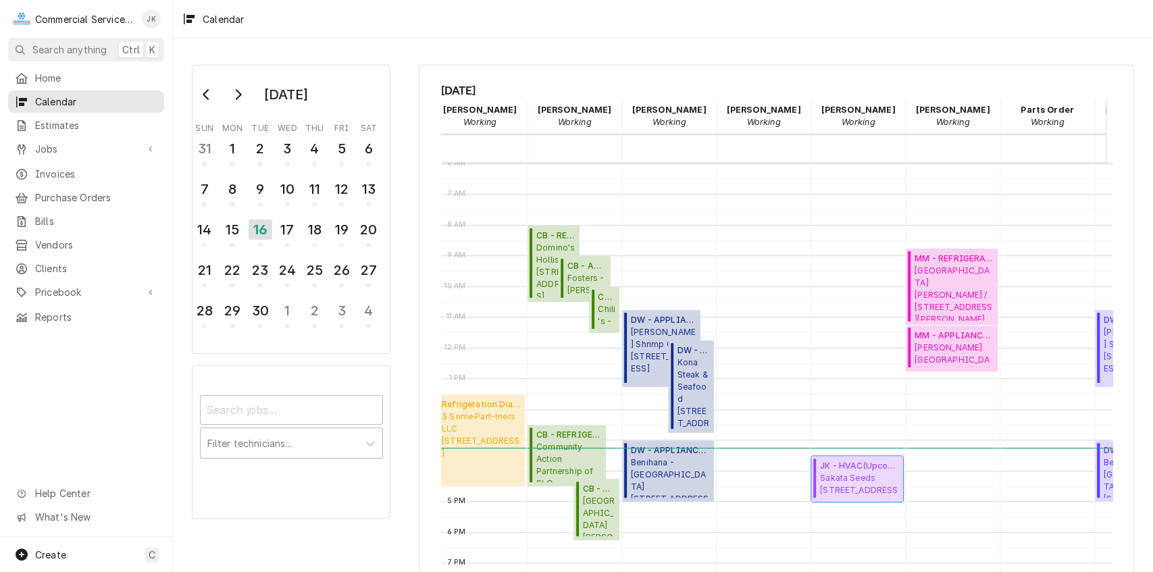
click at [877, 469] on span "JK - HVAC ( Upcoming )" at bounding box center [859, 466] width 79 height 12
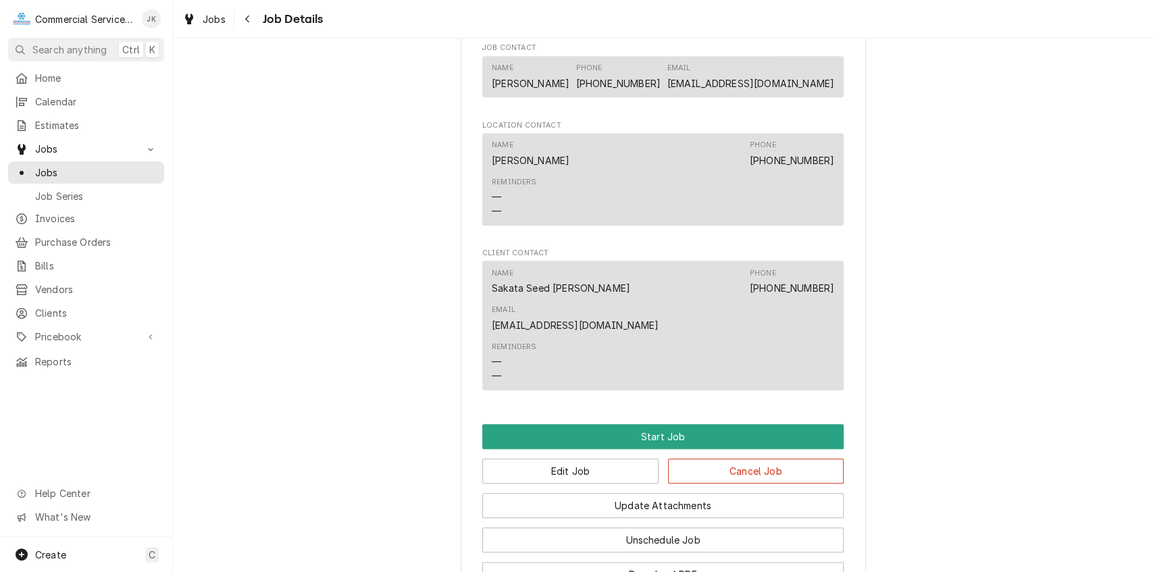
scroll to position [891, 0]
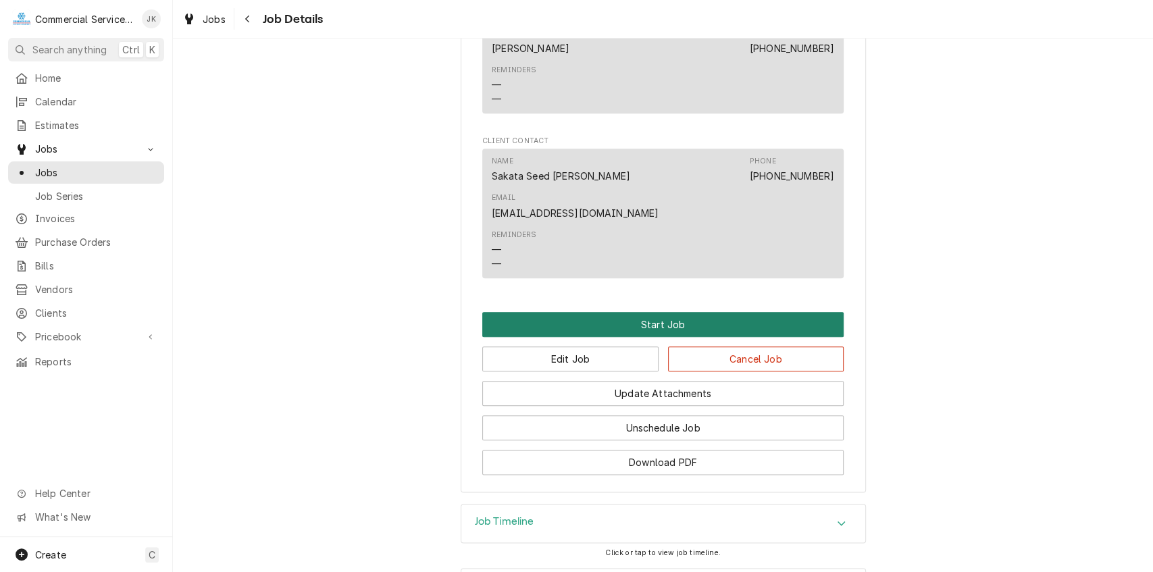
click at [653, 312] on button "Start Job" at bounding box center [662, 324] width 361 height 25
